Goal: Check status: Check status

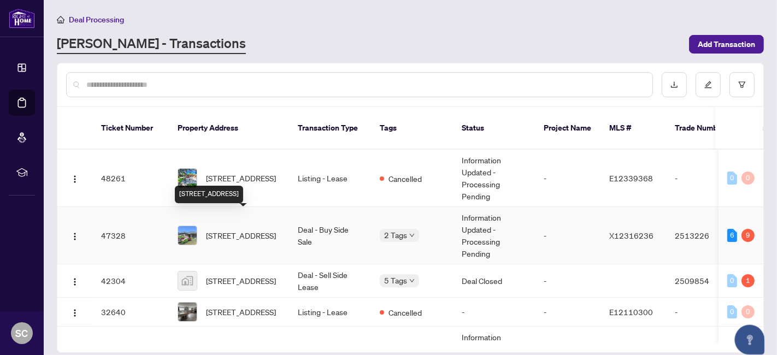
click at [245, 230] on span "[STREET_ADDRESS]" at bounding box center [241, 236] width 70 height 12
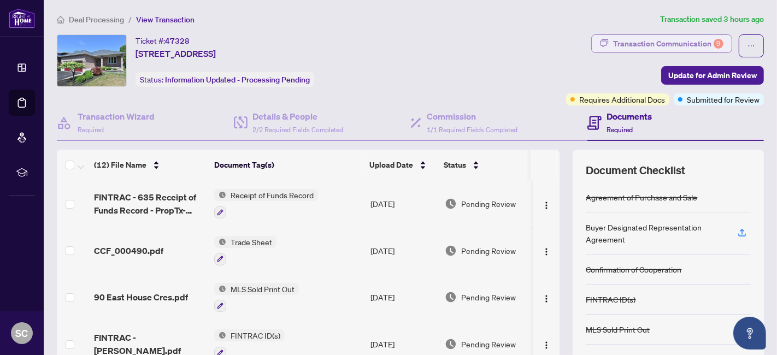
click at [646, 39] on div "Transaction Communication 9" at bounding box center [668, 43] width 110 height 17
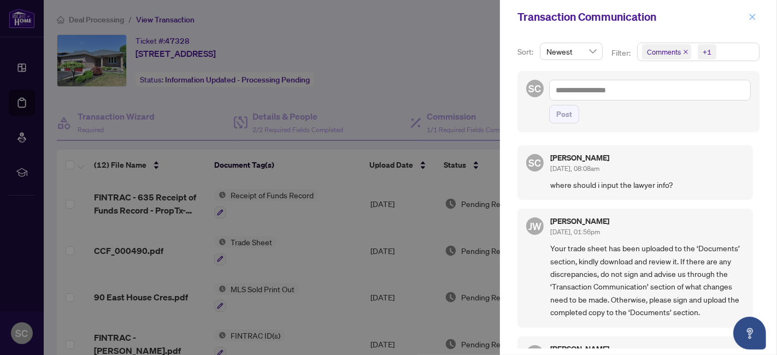
click at [755, 19] on icon "close" at bounding box center [753, 17] width 6 height 6
